Goal: Task Accomplishment & Management: Use online tool/utility

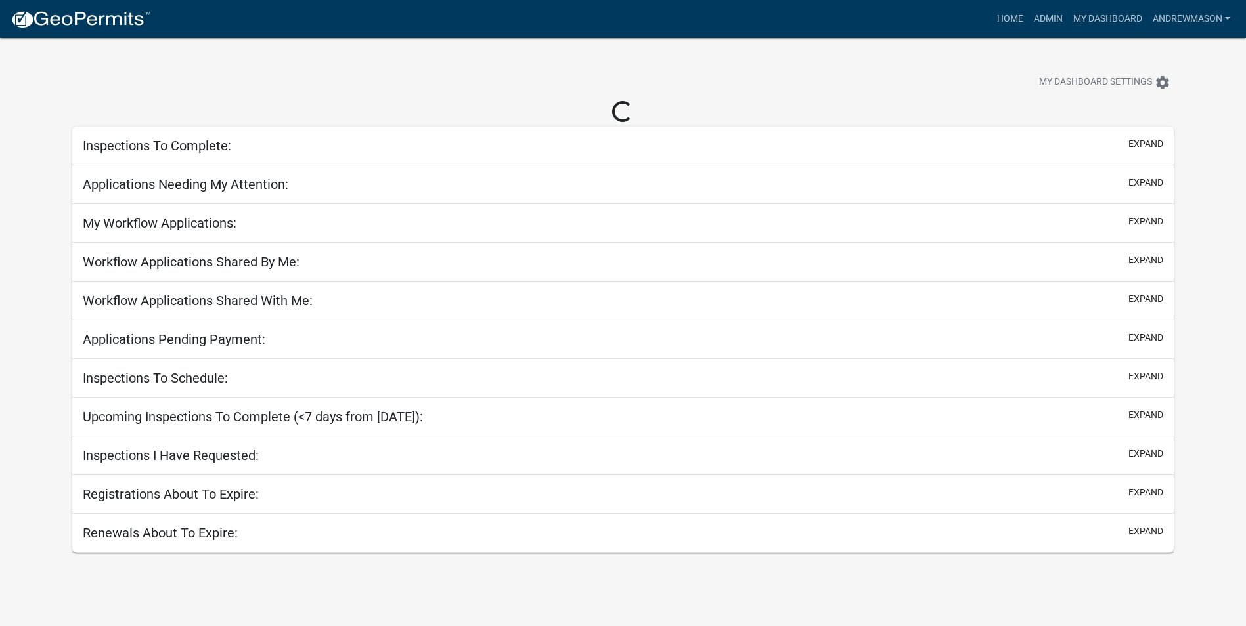
select select "3: 100"
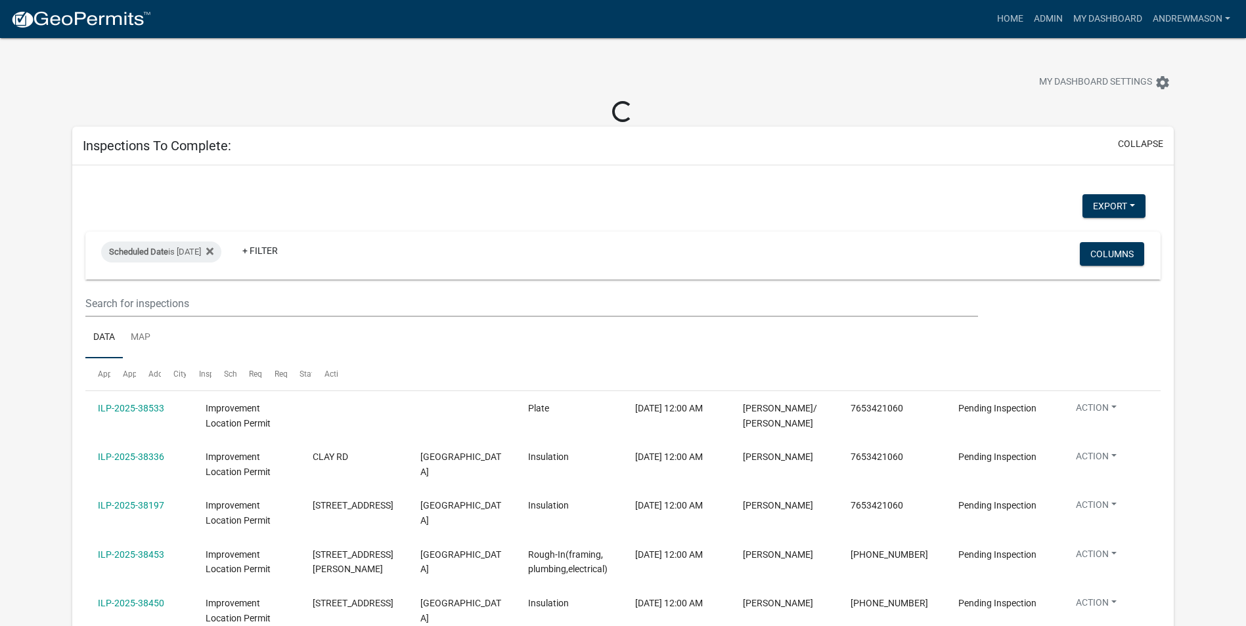
select select "3: 100"
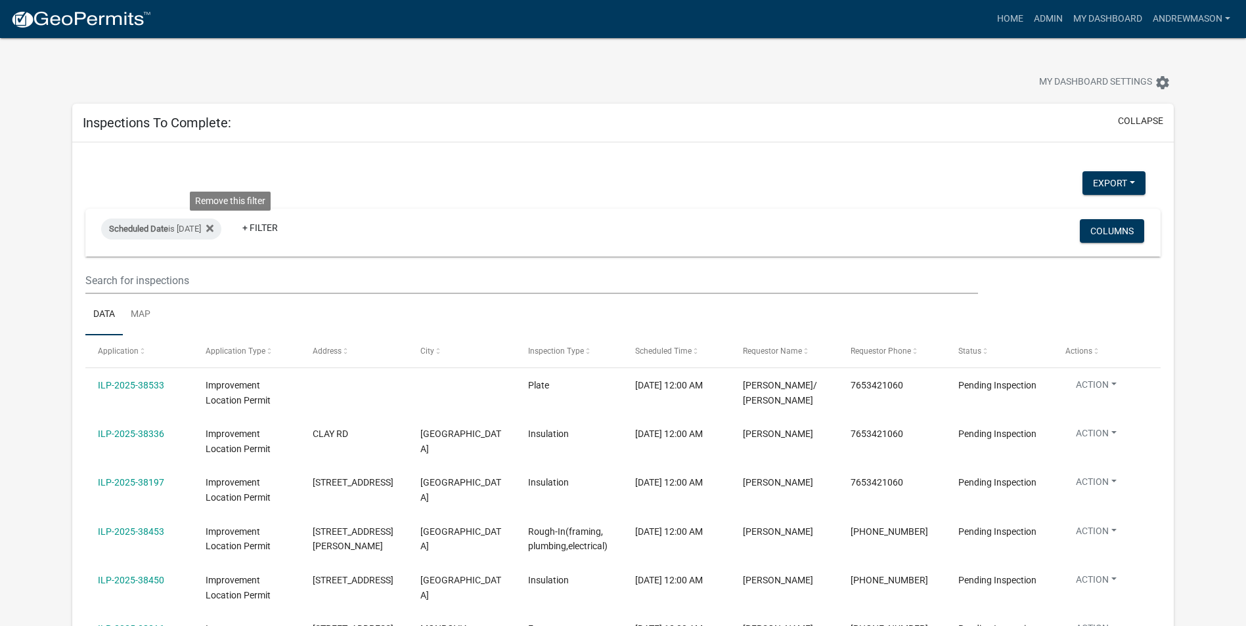
click at [213, 230] on icon at bounding box center [209, 228] width 7 height 7
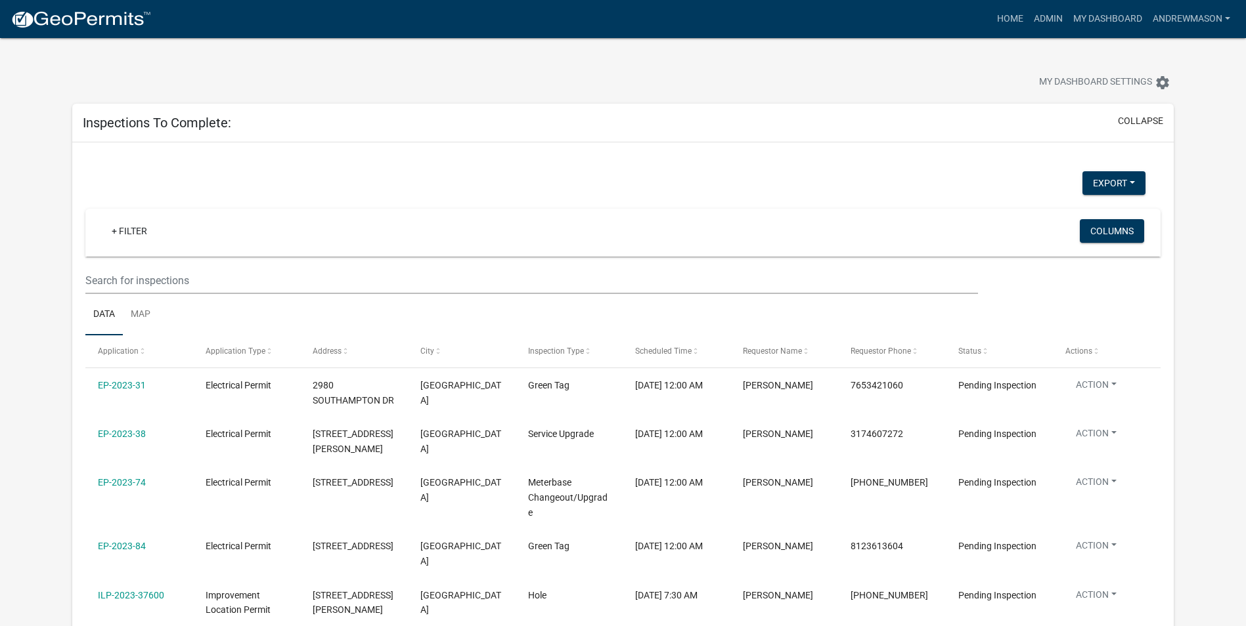
click at [134, 227] on link "+ Filter" at bounding box center [129, 231] width 56 height 24
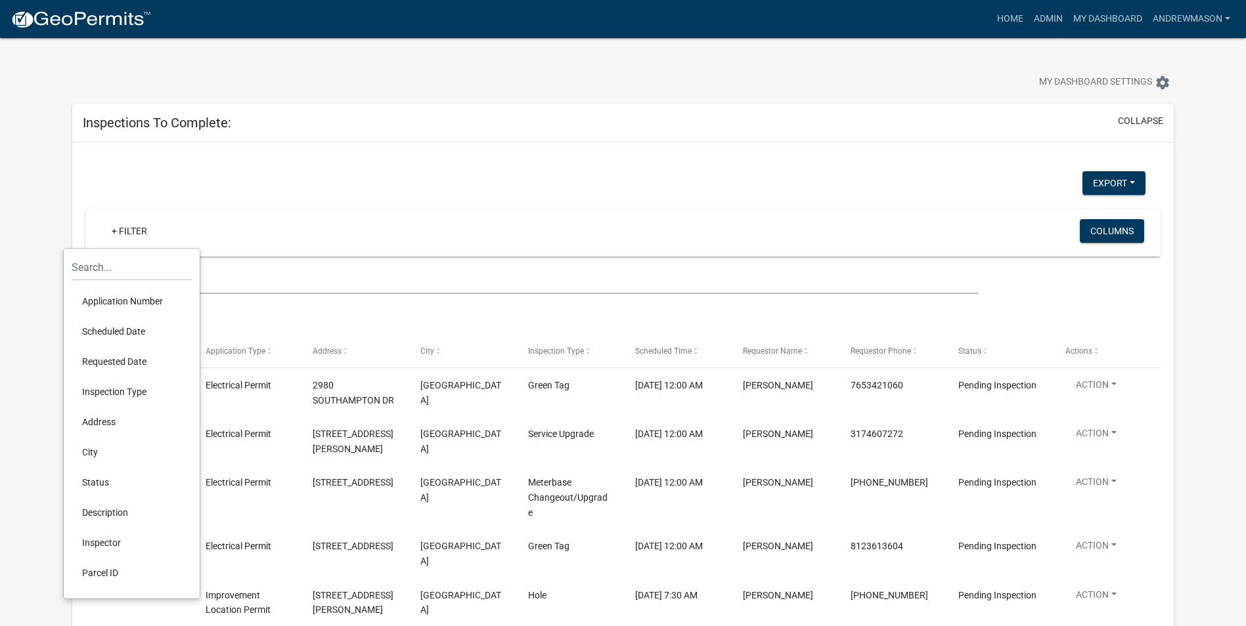
click at [127, 336] on li "Scheduled Date" at bounding box center [132, 331] width 120 height 30
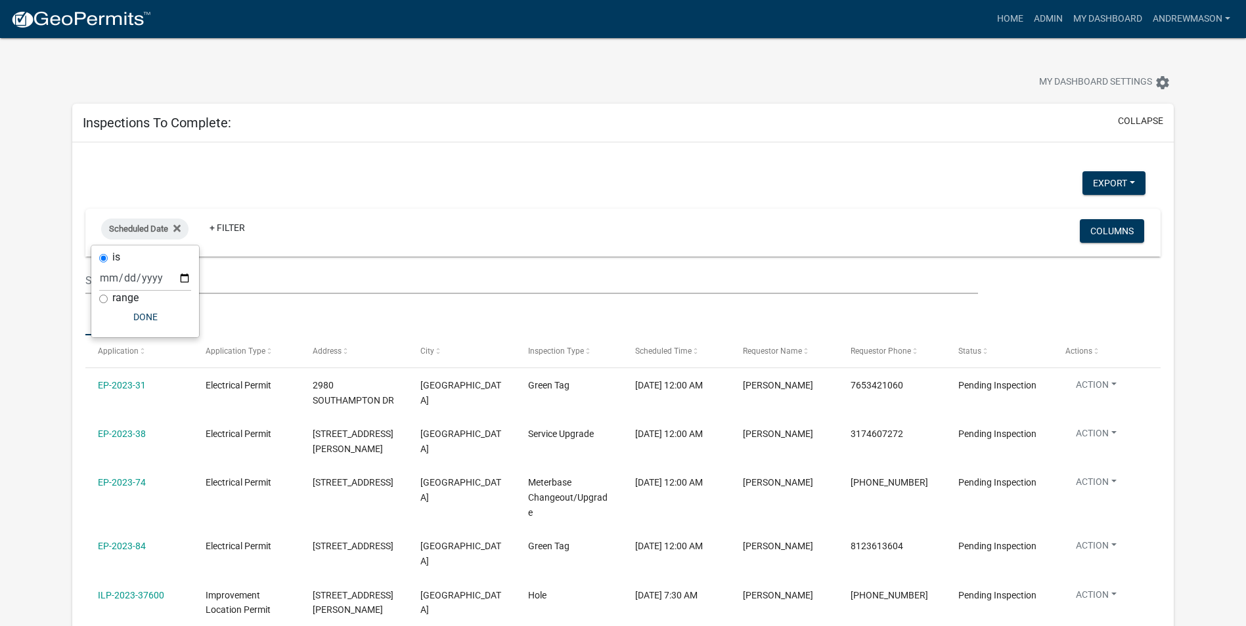
click at [102, 301] on input "range" at bounding box center [103, 299] width 9 height 9
radio input "true"
click at [163, 298] on select "Today Yesterday Current Week Previous Week Current Month Last Month Current Cal…" at bounding box center [188, 291] width 131 height 27
select select "this_1_days"
click at [123, 278] on select "Today Yesterday Current Week Previous Week Current Month Last Month Current Cal…" at bounding box center [188, 291] width 131 height 27
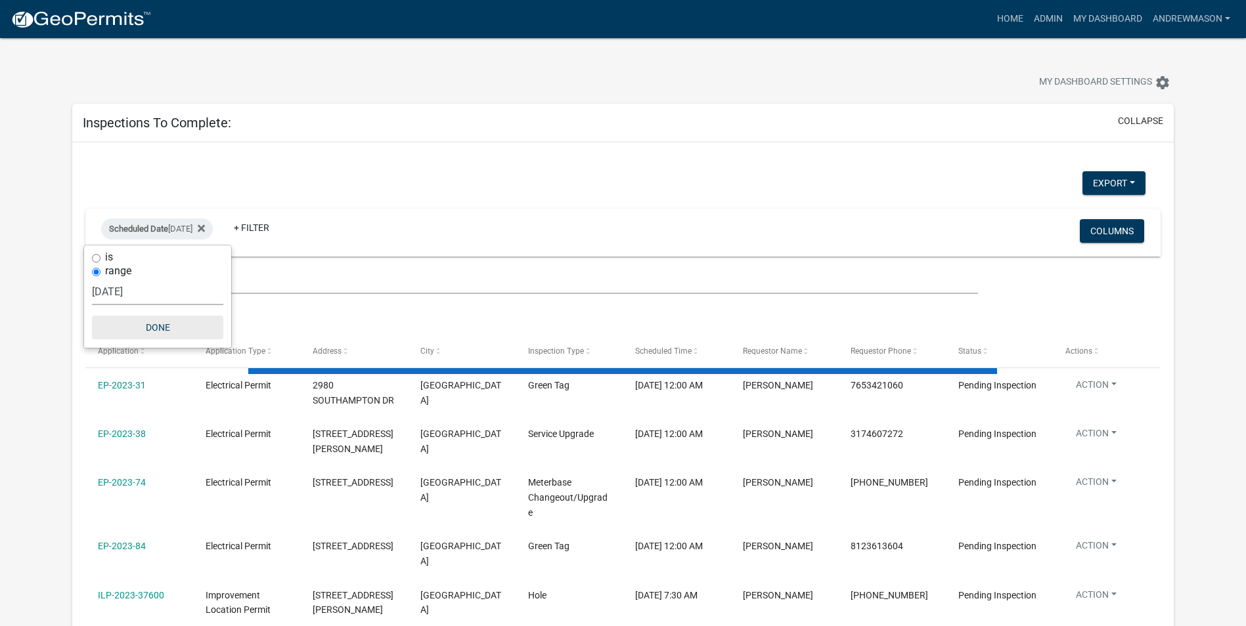
click at [163, 327] on button "Done" at bounding box center [157, 328] width 131 height 24
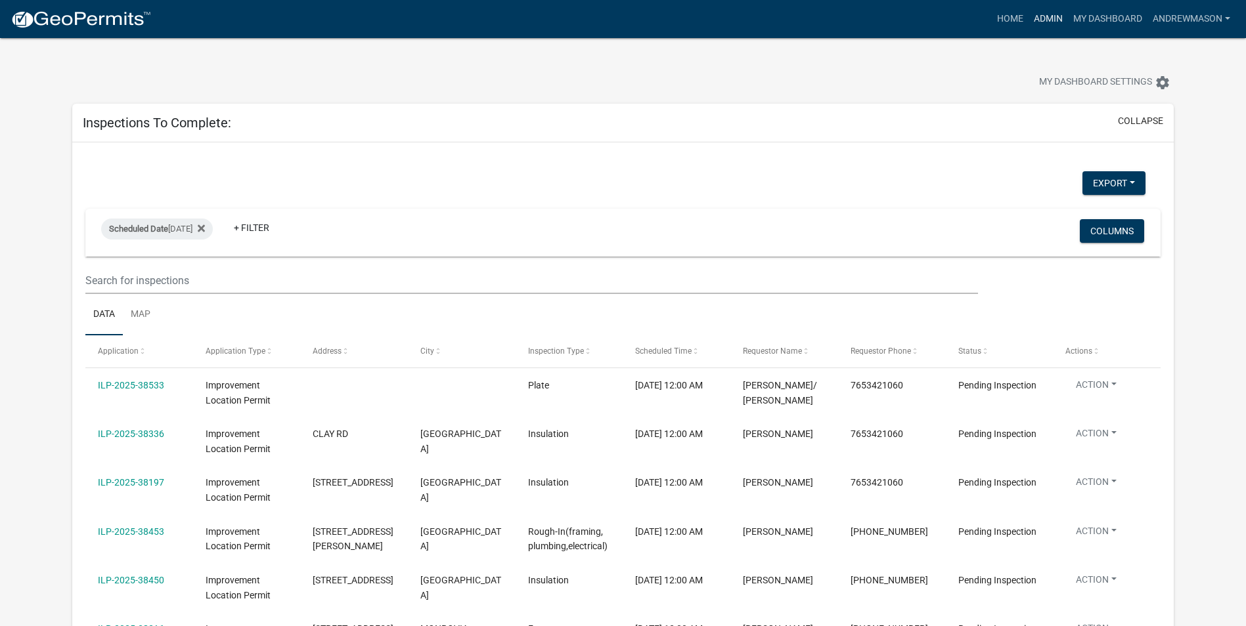
click at [1041, 20] on link "Admin" at bounding box center [1047, 19] width 39 height 25
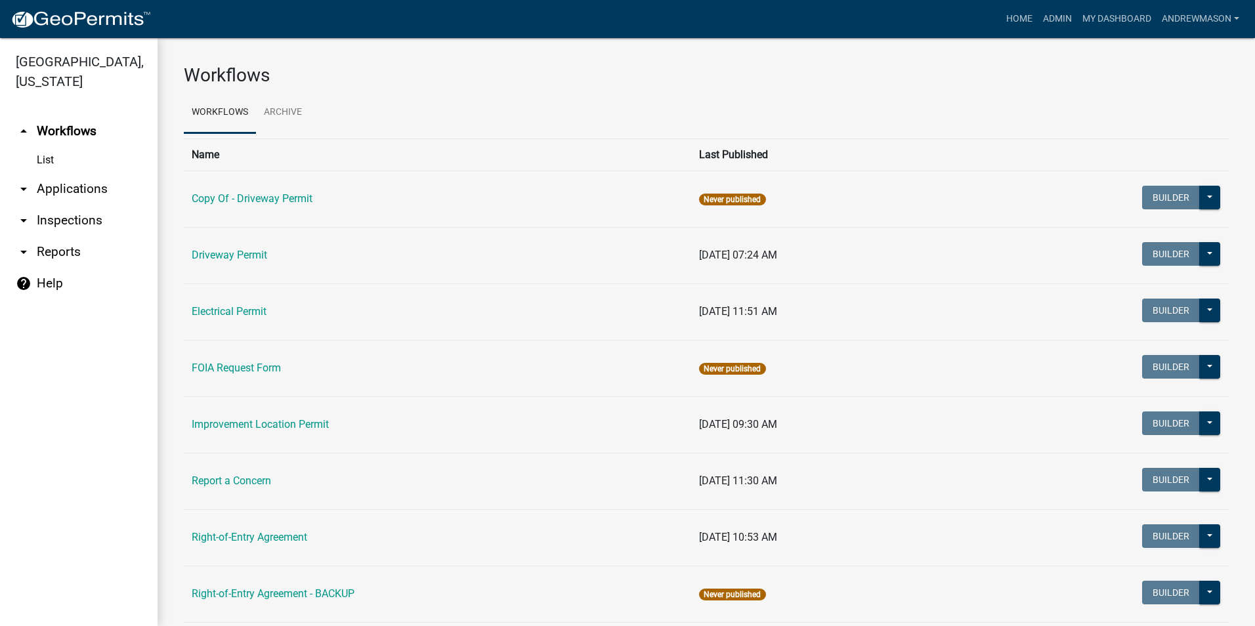
click at [60, 187] on link "arrow_drop_down Applications" at bounding box center [79, 189] width 158 height 32
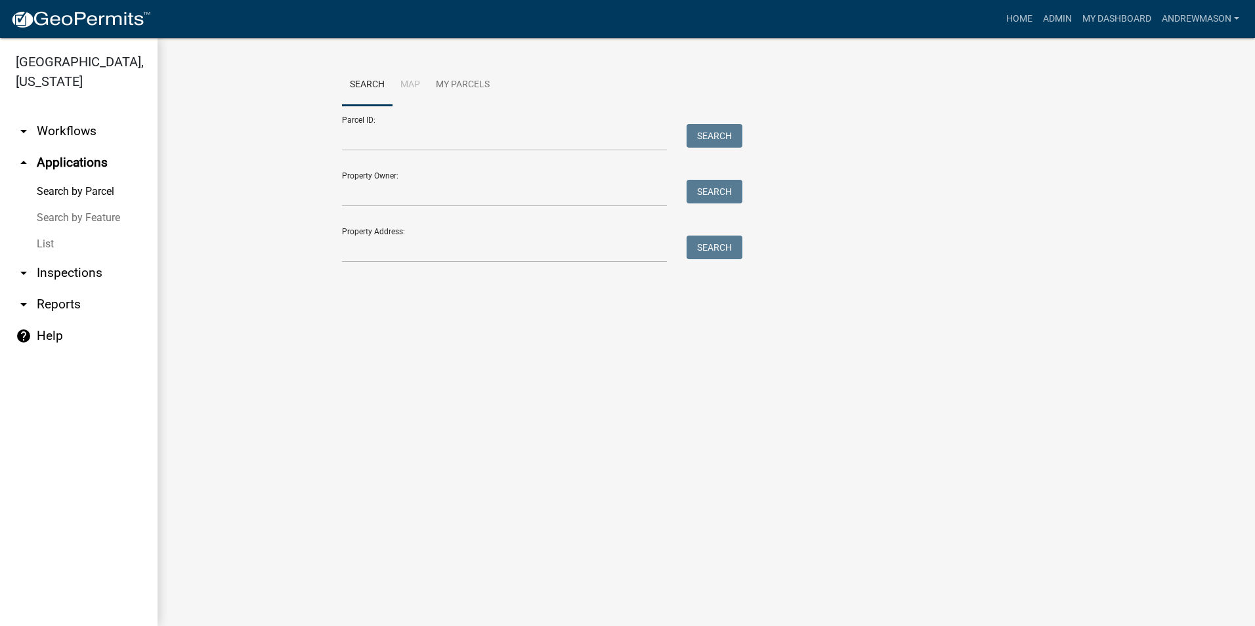
click at [56, 162] on link "arrow_drop_up Applications" at bounding box center [79, 163] width 158 height 32
click at [48, 239] on link "List" at bounding box center [79, 244] width 158 height 26
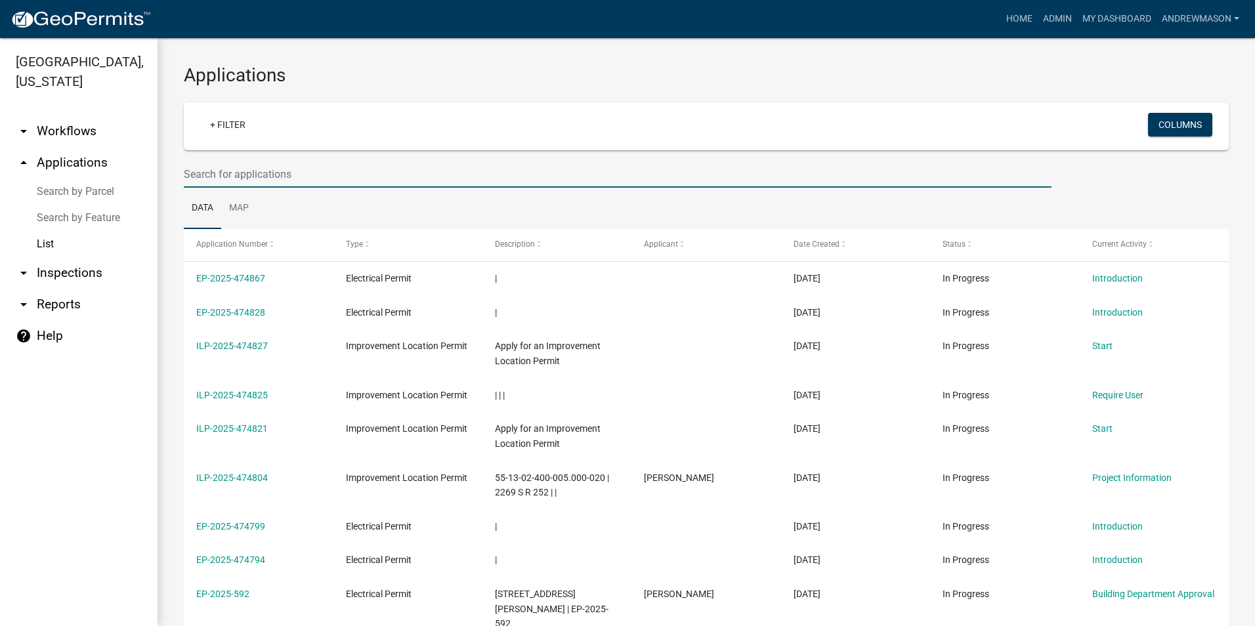
click at [259, 175] on input "text" at bounding box center [618, 174] width 868 height 27
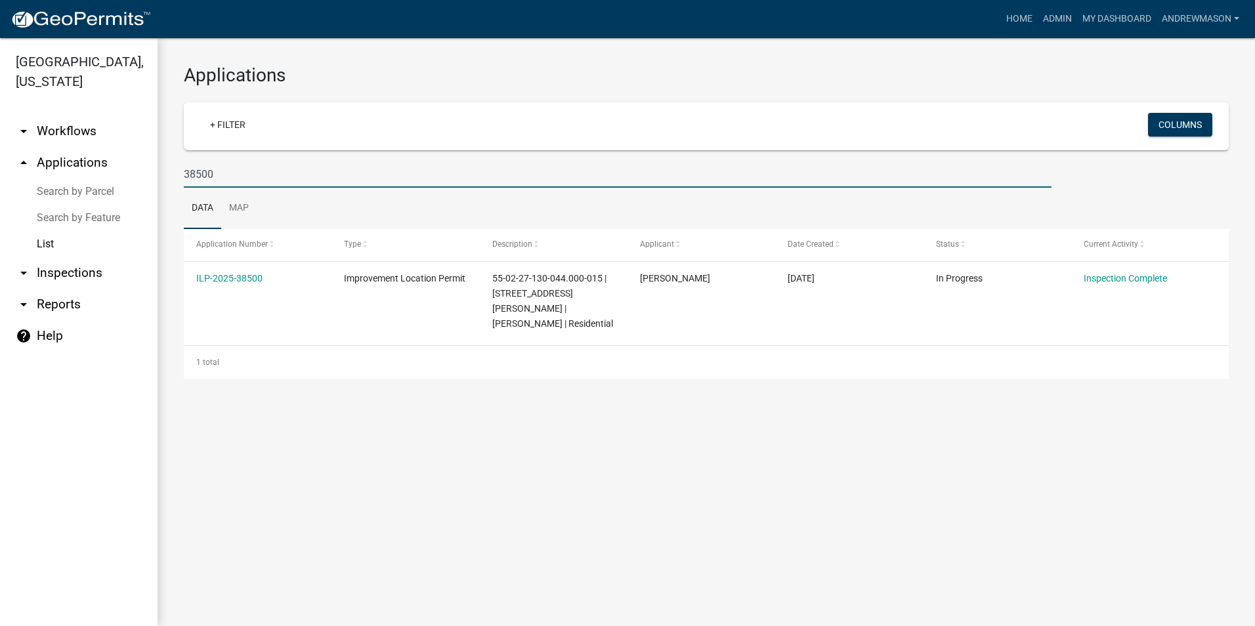
type input "38500"
click at [232, 275] on link "ILP-2025-38500" at bounding box center [229, 278] width 66 height 11
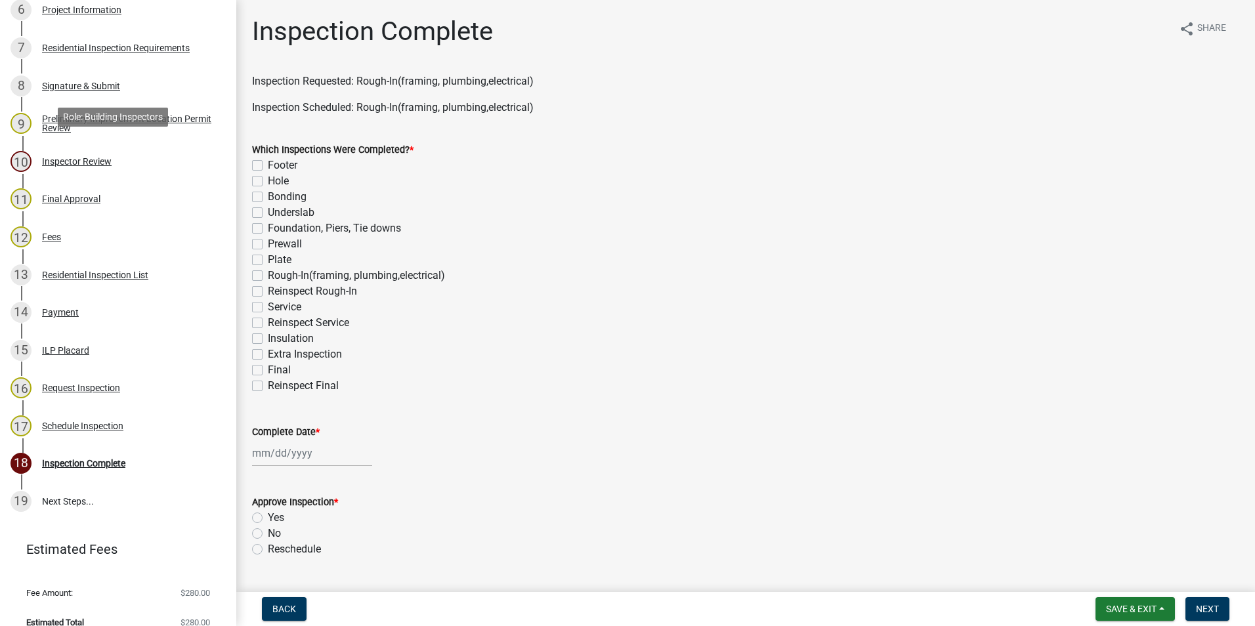
scroll to position [460, 0]
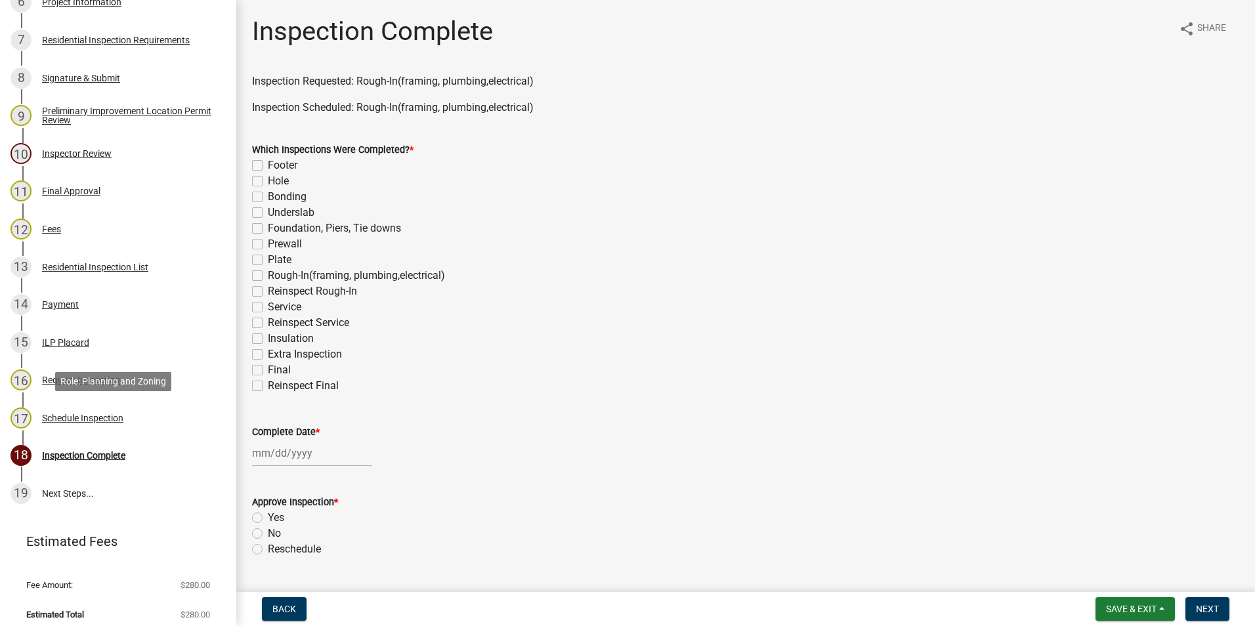
click at [109, 418] on div "Schedule Inspection" at bounding box center [82, 418] width 81 height 9
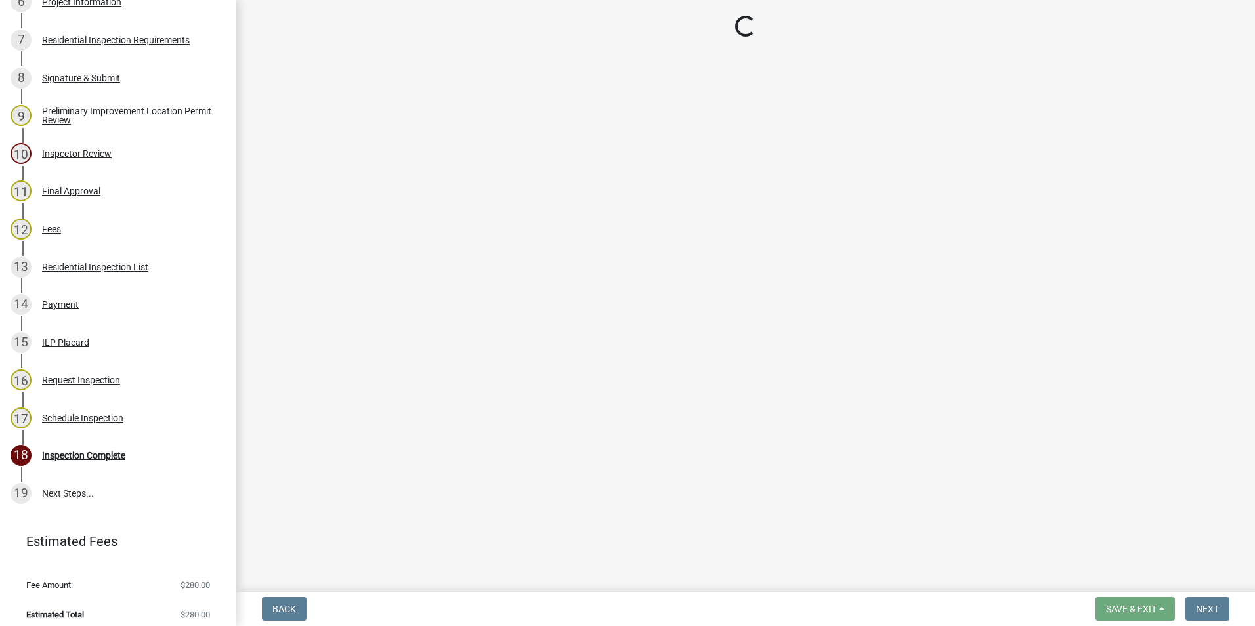
select select "47d75678-cf87-418f-879d-88d5340f2bcb"
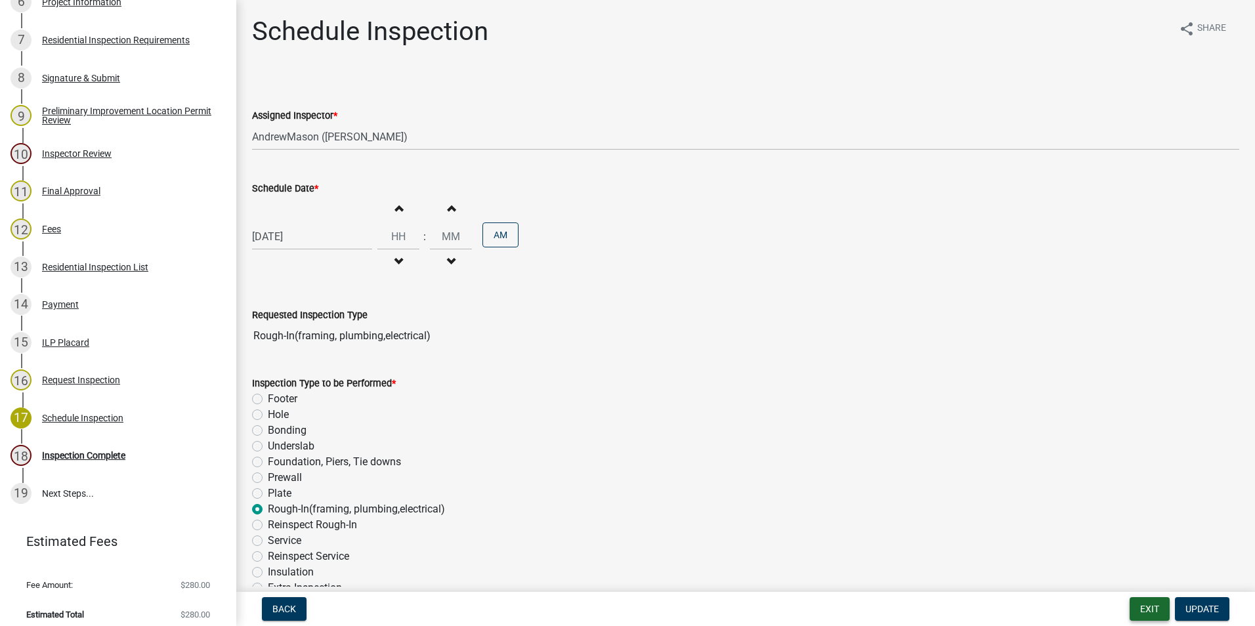
click at [1144, 608] on button "Exit" at bounding box center [1150, 609] width 40 height 24
